Goal: Information Seeking & Learning: Learn about a topic

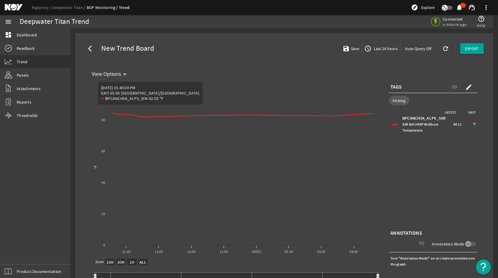
select select "ALL"
click at [383, 49] on span "Last 24 hours" at bounding box center [385, 49] width 25 height 6
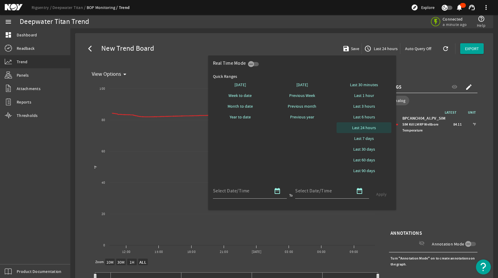
click at [370, 127] on span "Last 24 hours" at bounding box center [364, 128] width 24 height 6
select select "10M"
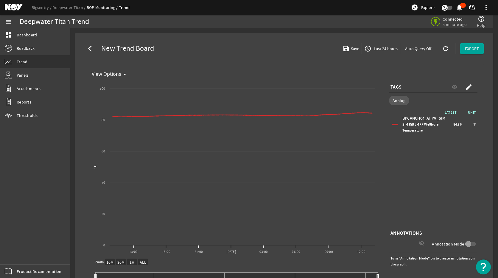
click at [468, 85] on mat-icon "create" at bounding box center [469, 86] width 7 height 7
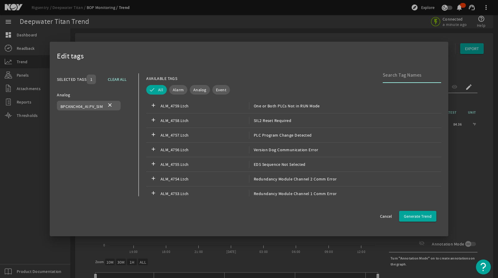
click at [383, 78] on input at bounding box center [410, 75] width 54 height 7
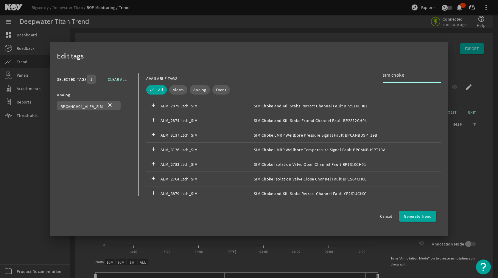
type input "sim choke"
click at [202, 89] on span "Analog" at bounding box center [199, 90] width 13 height 6
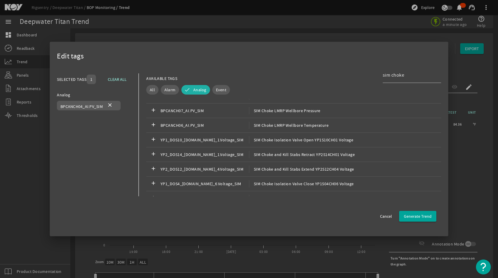
scroll to position [328, 0]
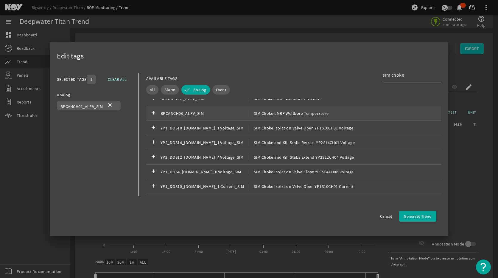
click at [272, 114] on span "SIM Choke LMRP Wellbore Temperature" at bounding box center [289, 113] width 80 height 7
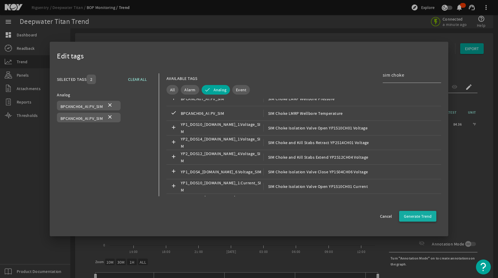
click at [414, 212] on span "button" at bounding box center [417, 216] width 37 height 14
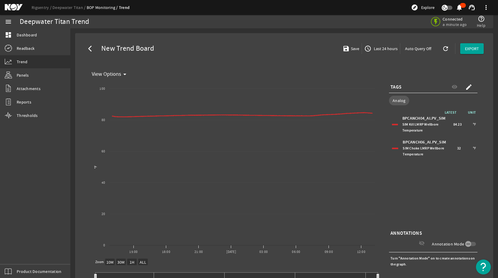
click at [391, 149] on div "BPCANCH06_AI.PV_SIM SIM Choke LMRP Wellbore Temperature 32 °F" at bounding box center [434, 148] width 86 height 21
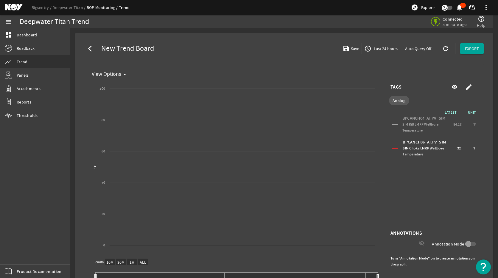
click at [393, 124] on div at bounding box center [395, 124] width 6 height 1
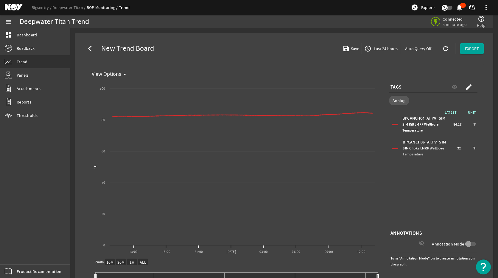
click at [393, 145] on div "BPCANCH06_AI.PV_SIM SIM Choke LMRP Wellbore Temperature 32 °F" at bounding box center [434, 148] width 86 height 21
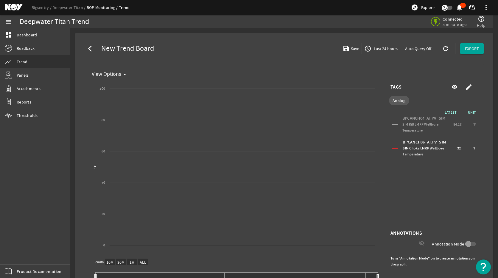
click at [392, 125] on div "BPCANCH04_AI.PV_SIM SIM Kill LMRP Wellbore Temperature 84.23 °F" at bounding box center [434, 124] width 86 height 21
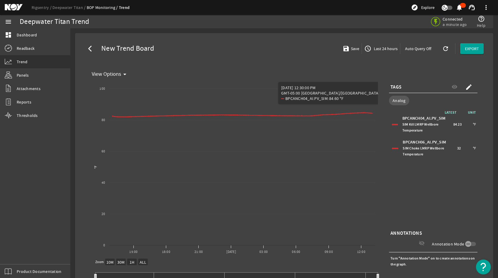
click at [429, 178] on div "LATEST UNIT BPCANCH04_AI.PV_SIM SIM Kill LMRP Wellbore Temperature 84.23 °F BPC…" at bounding box center [433, 168] width 89 height 119
click at [393, 124] on div at bounding box center [395, 124] width 6 height 1
